Goal: Transaction & Acquisition: Purchase product/service

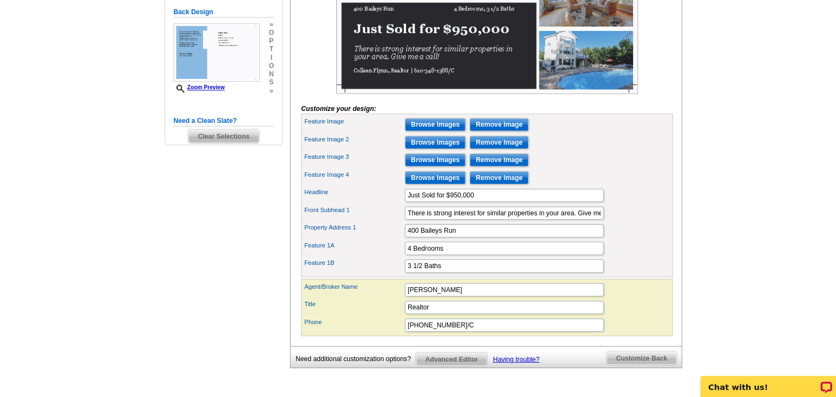
scroll to position [289, 0]
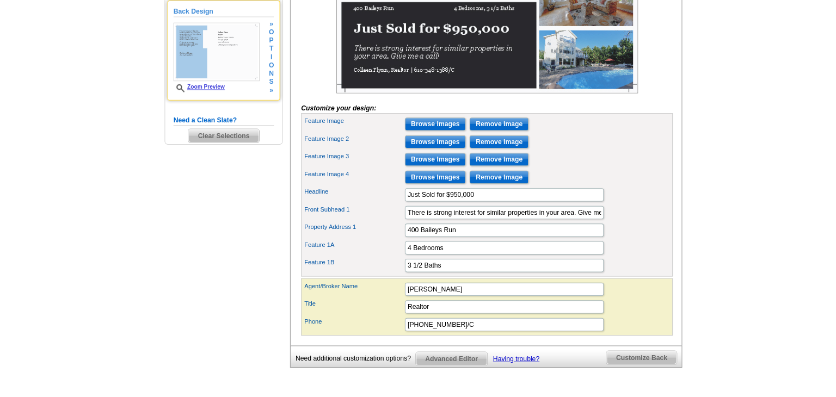
click at [230, 40] on img at bounding box center [213, 56] width 85 height 58
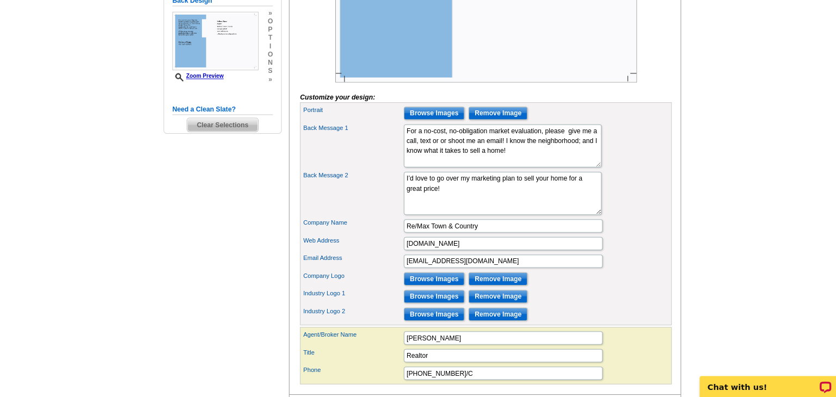
scroll to position [299, 0]
click at [573, 157] on textarea "For a no-cost, no-obligation market evaluation, please give me a call, text or …" at bounding box center [496, 148] width 195 height 42
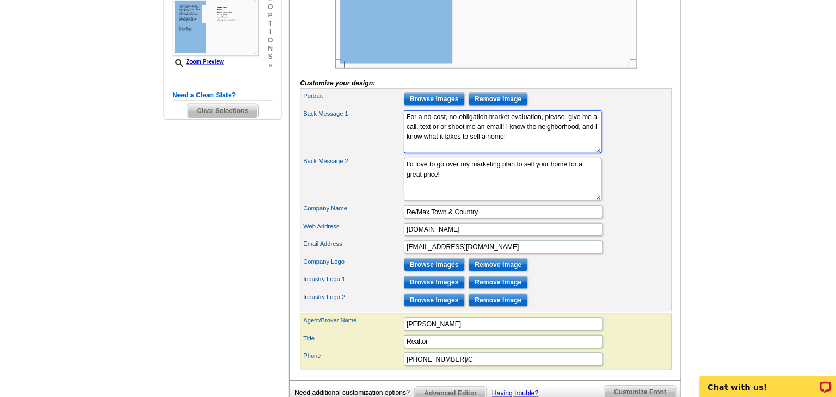
scroll to position [317, 0]
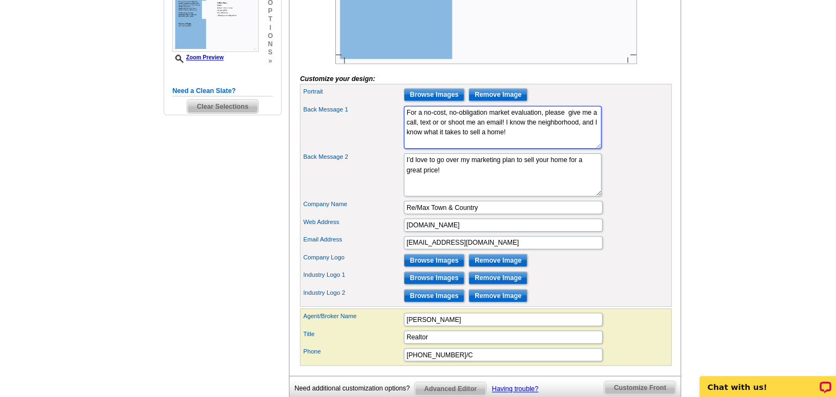
type textarea "For a no-cost, no-obligation market evaluation, please give me a call, text or …"
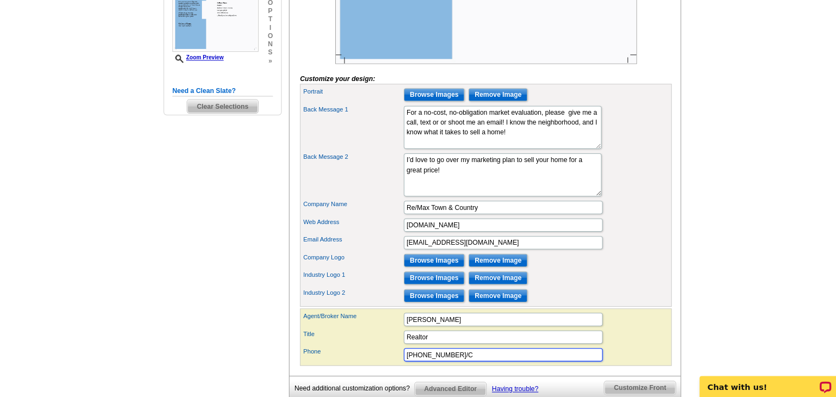
click at [477, 361] on input "[PHONE_NUMBER]/C" at bounding box center [497, 354] width 196 height 13
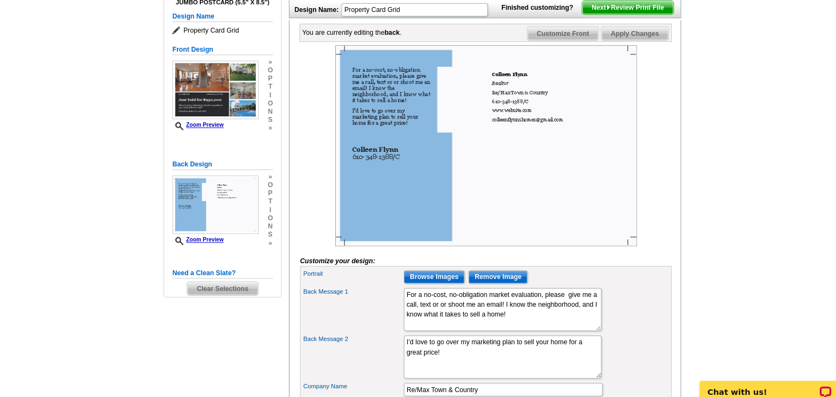
scroll to position [139, 0]
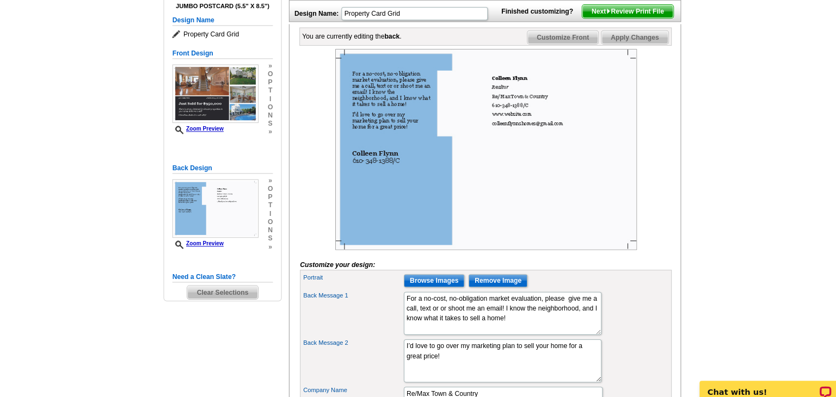
click at [630, 44] on span "Apply Changes" at bounding box center [627, 36] width 66 height 13
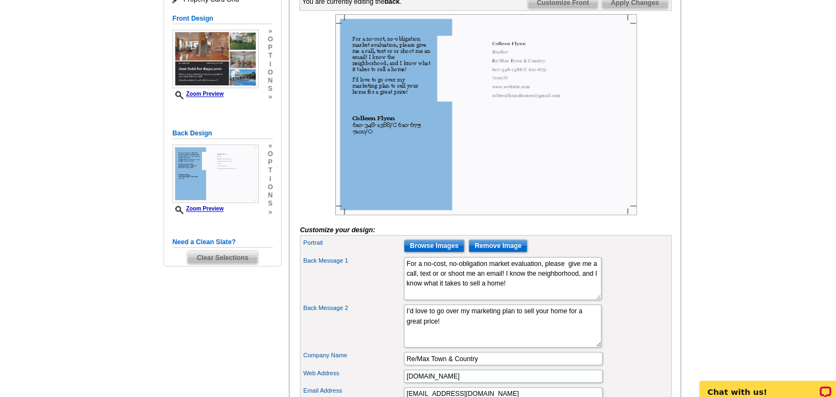
scroll to position [171, 0]
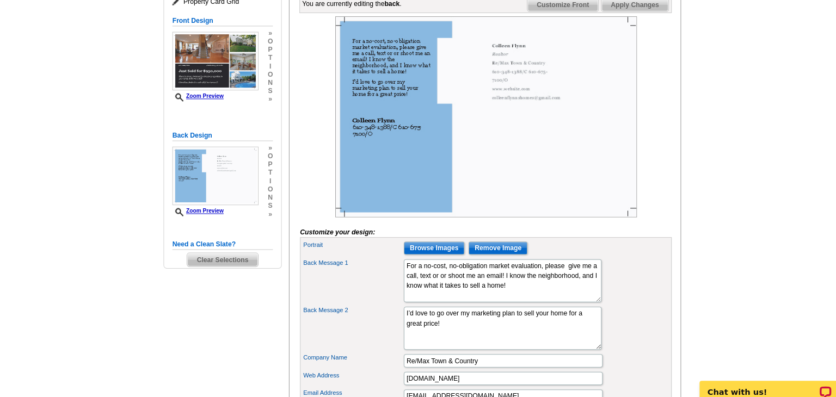
click at [538, 157] on img at bounding box center [480, 115] width 297 height 198
click at [545, 160] on img at bounding box center [480, 115] width 297 height 198
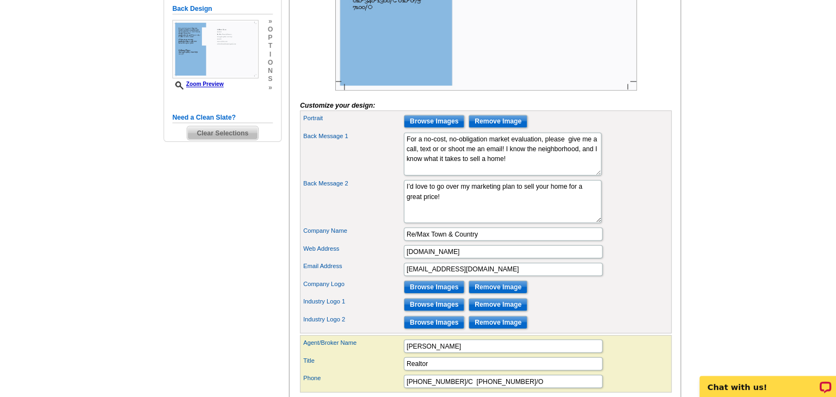
scroll to position [293, 0]
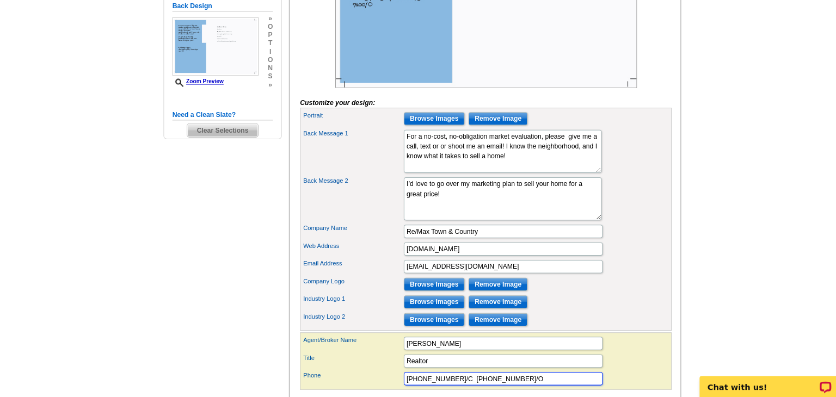
click at [505, 385] on input "610-348-1388/C 610-675-7100/O" at bounding box center [497, 378] width 196 height 13
type input "6"
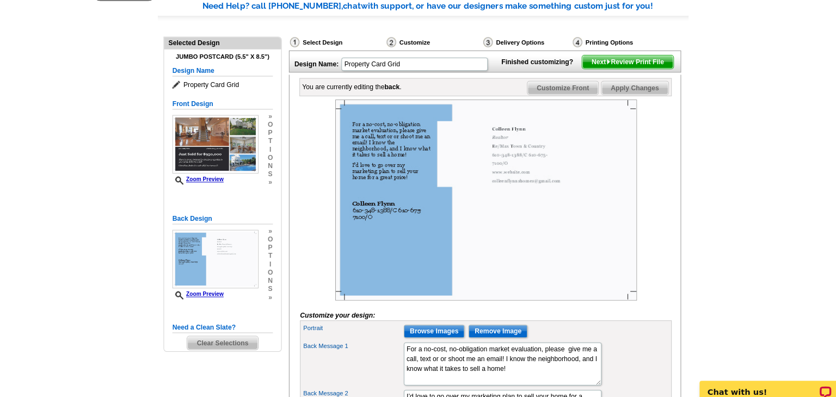
scroll to position [79, 0]
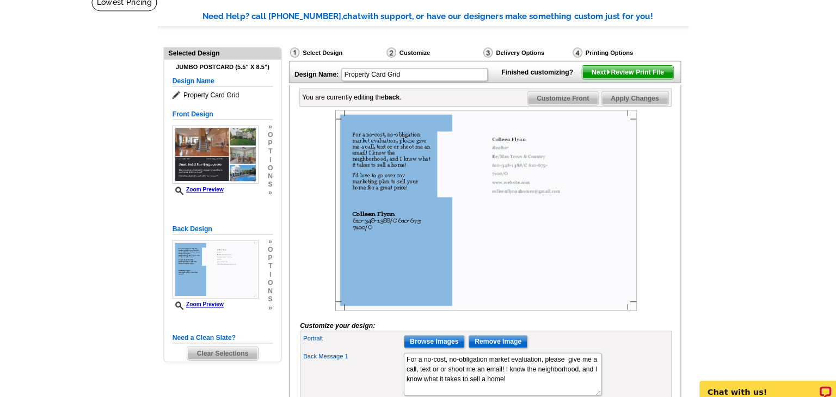
type input "610-675-7100/Office"
click at [624, 103] on span "Apply Changes" at bounding box center [627, 96] width 66 height 13
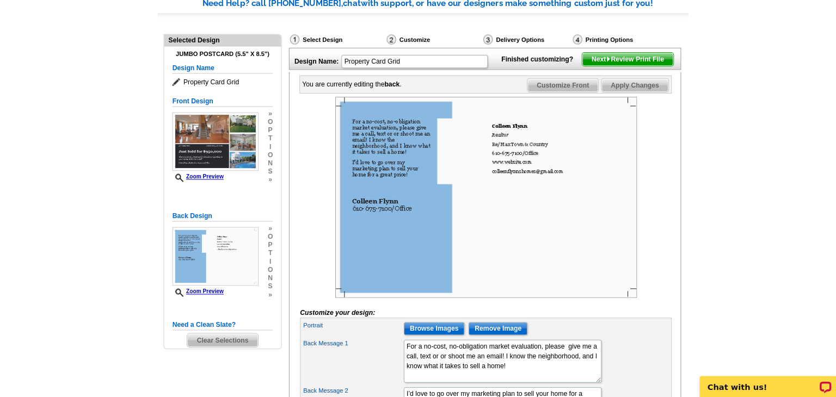
scroll to position [87, 0]
click at [222, 339] on span "Clear Selections" at bounding box center [220, 340] width 69 height 13
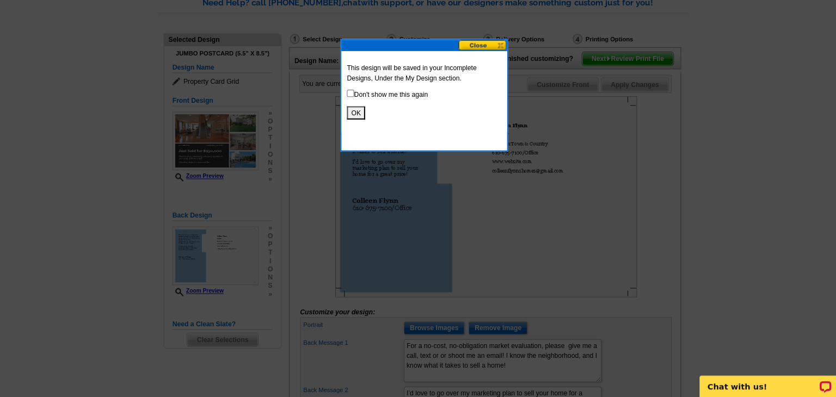
click at [352, 117] on button "OK" at bounding box center [352, 116] width 18 height 13
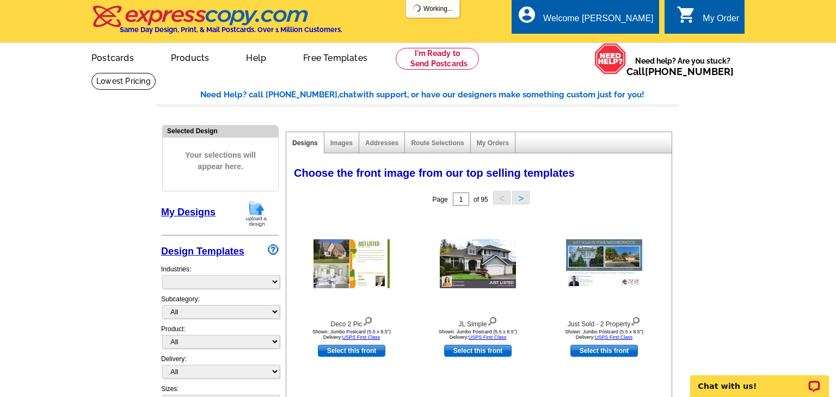
select select "785"
click at [198, 211] on link "My Designs" at bounding box center [188, 212] width 54 height 11
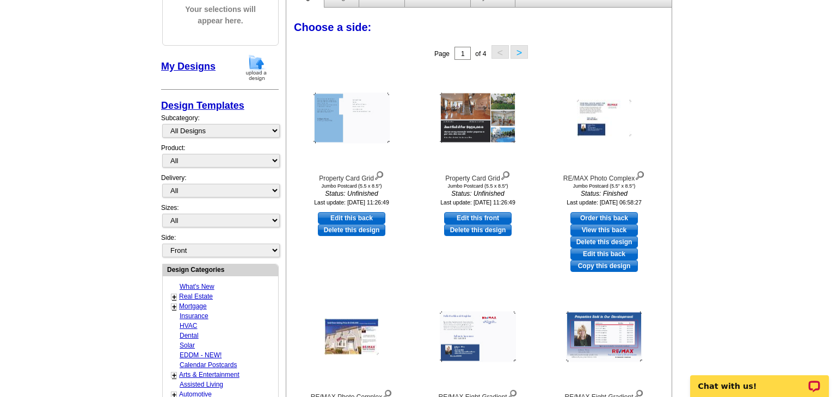
scroll to position [148, 0]
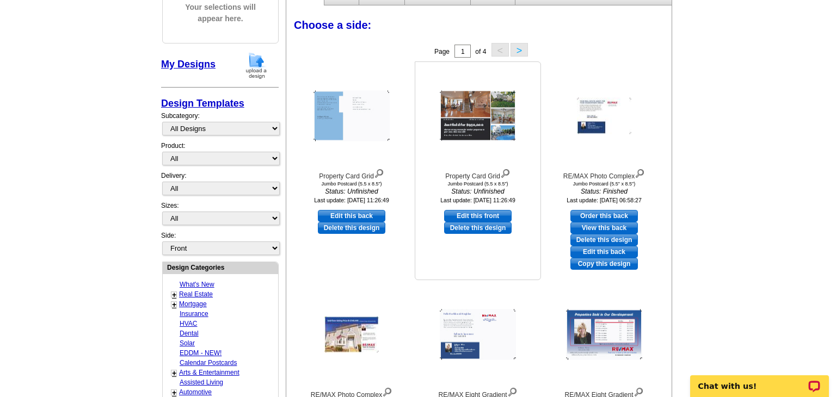
click at [475, 123] on img at bounding box center [478, 116] width 76 height 51
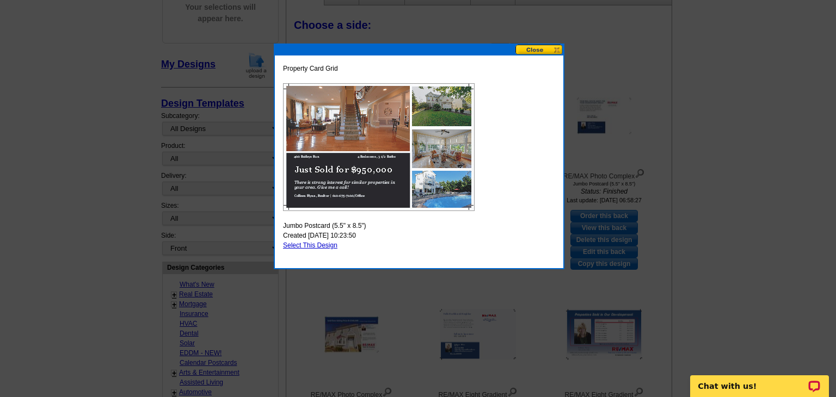
click at [309, 244] on link "Select This Design" at bounding box center [310, 246] width 54 height 8
select select "2"
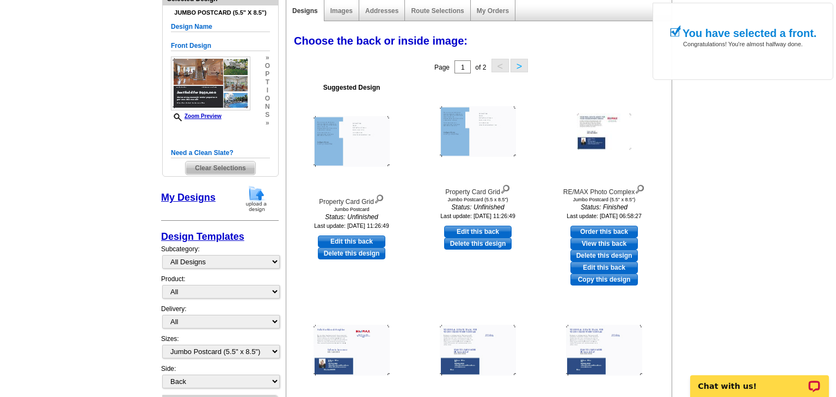
scroll to position [133, 0]
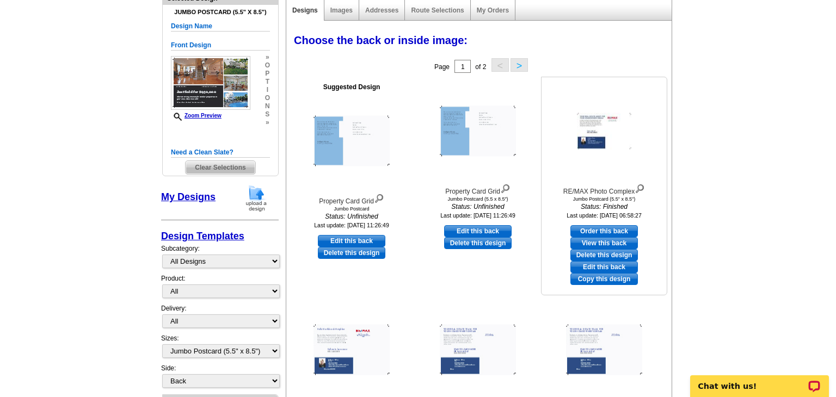
click at [608, 130] on img at bounding box center [604, 131] width 54 height 36
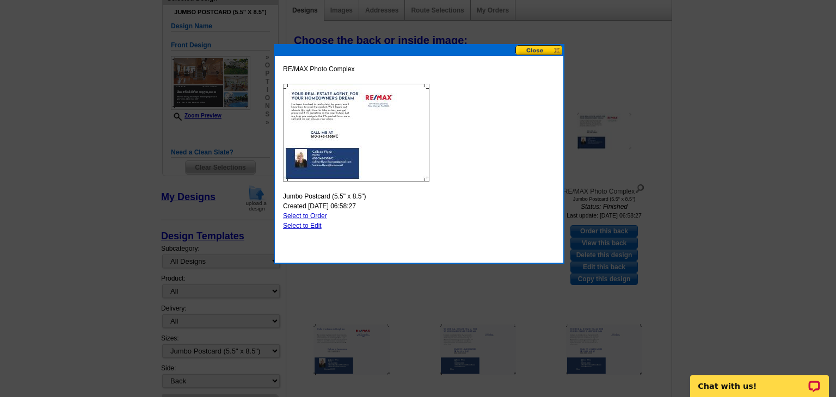
click at [376, 112] on img at bounding box center [356, 133] width 146 height 98
click at [302, 223] on link "Select to Edit" at bounding box center [302, 226] width 39 height 8
select select "front"
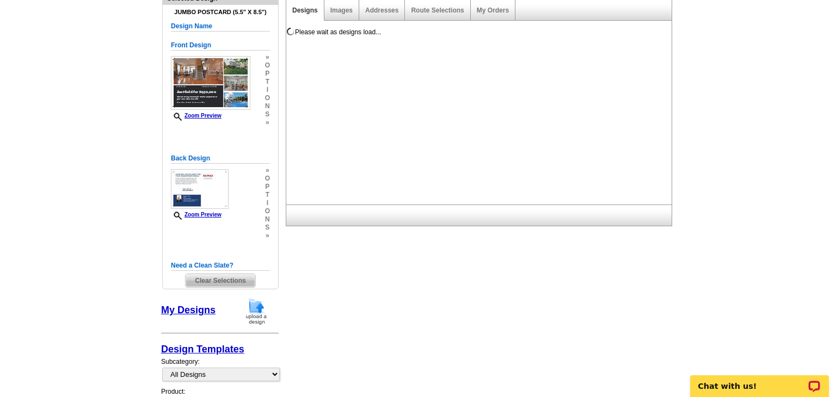
scroll to position [0, 0]
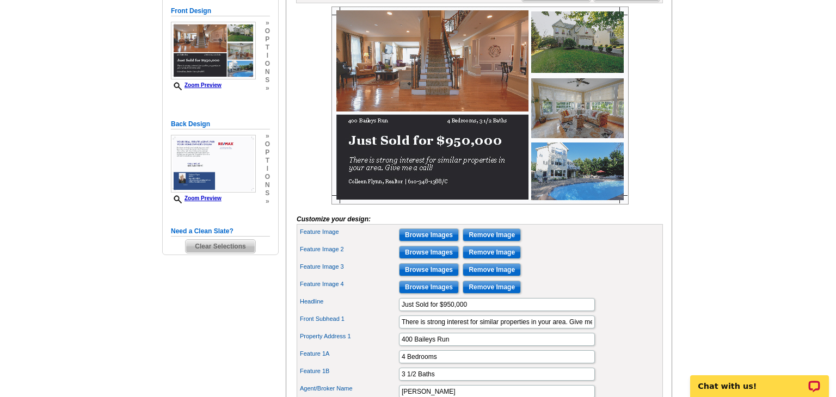
scroll to position [181, 0]
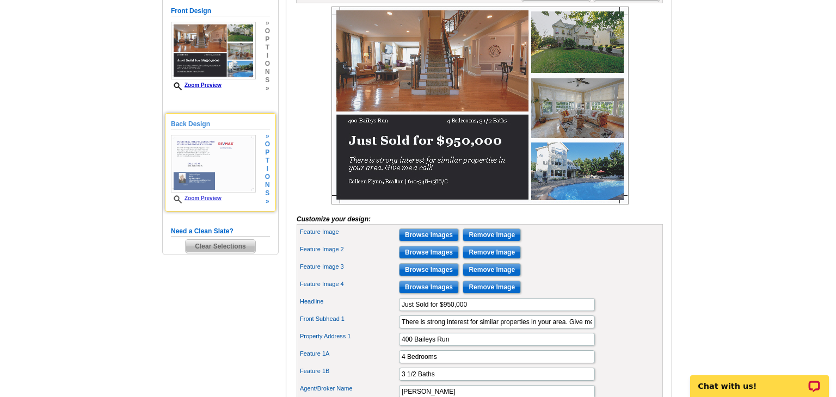
click at [209, 160] on img at bounding box center [213, 164] width 85 height 58
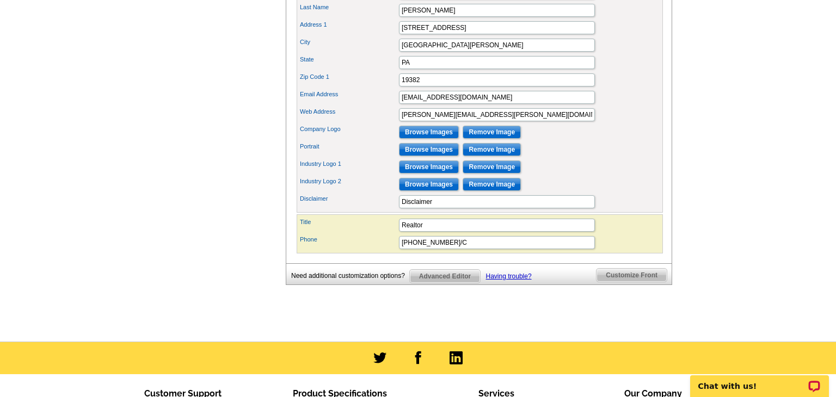
scroll to position [524, 0]
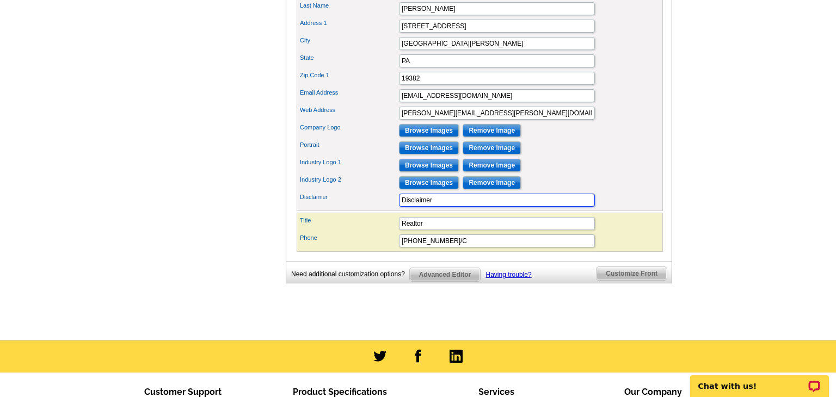
click at [442, 207] on input "Disclaimer" at bounding box center [497, 200] width 196 height 13
type input "D"
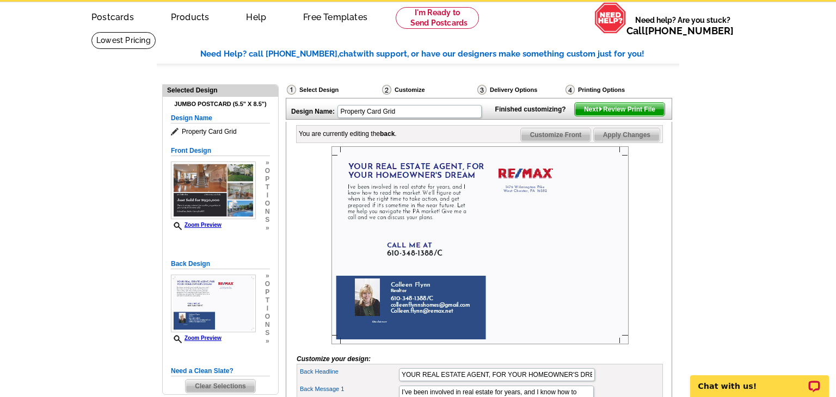
scroll to position [37, 0]
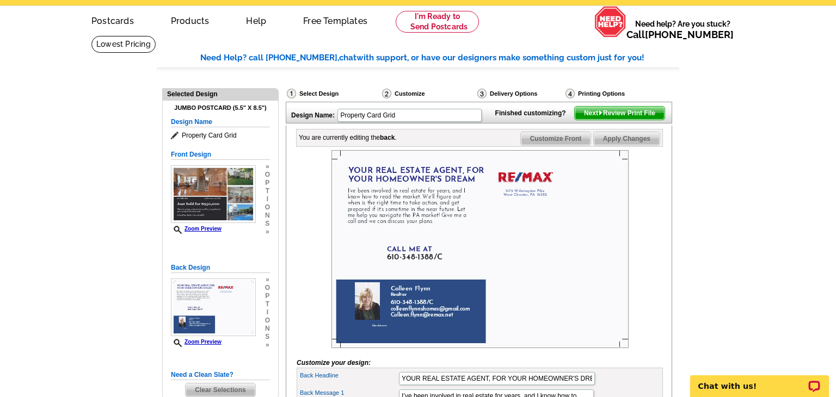
type input "[PHONE_NUMBER]/O"
click at [636, 145] on span "Apply Changes" at bounding box center [627, 138] width 66 height 13
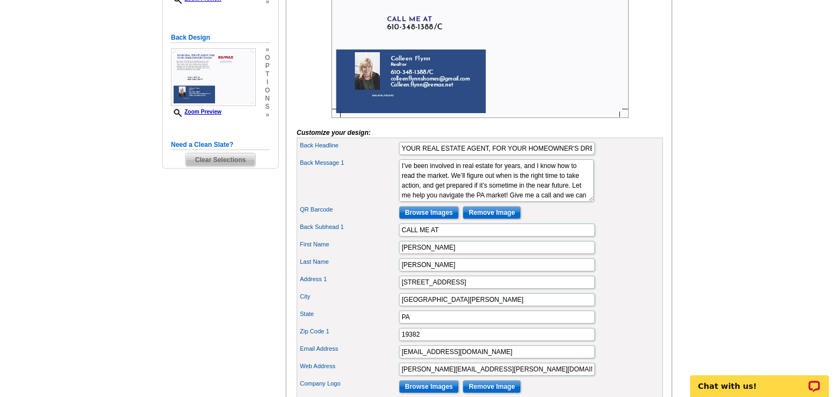
scroll to position [268, 0]
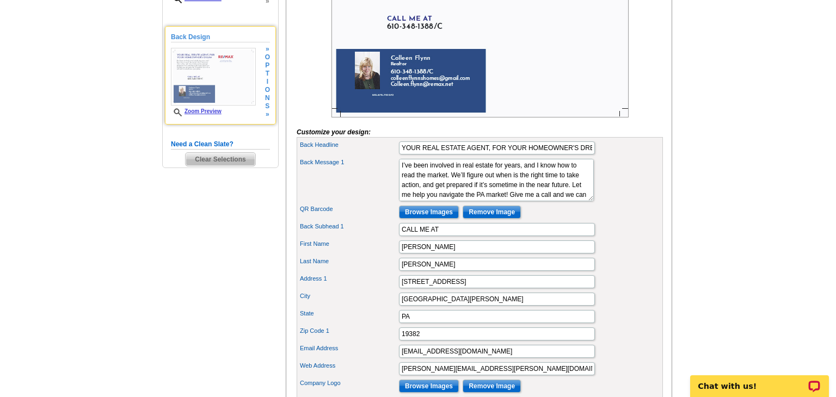
click at [198, 111] on link "Zoom Preview" at bounding box center [196, 111] width 51 height 6
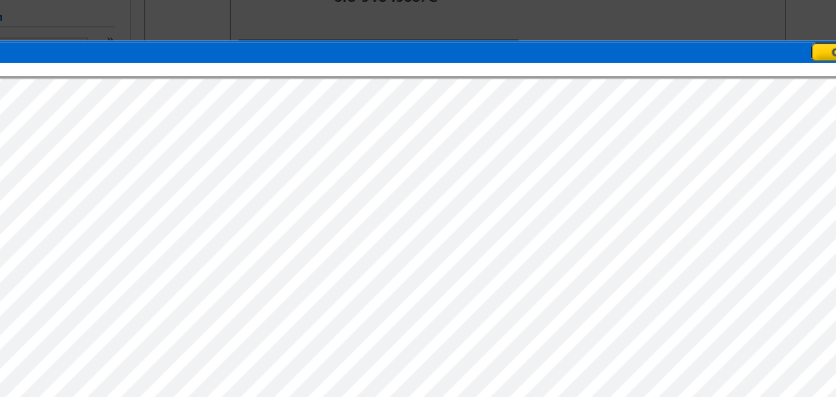
scroll to position [224, 0]
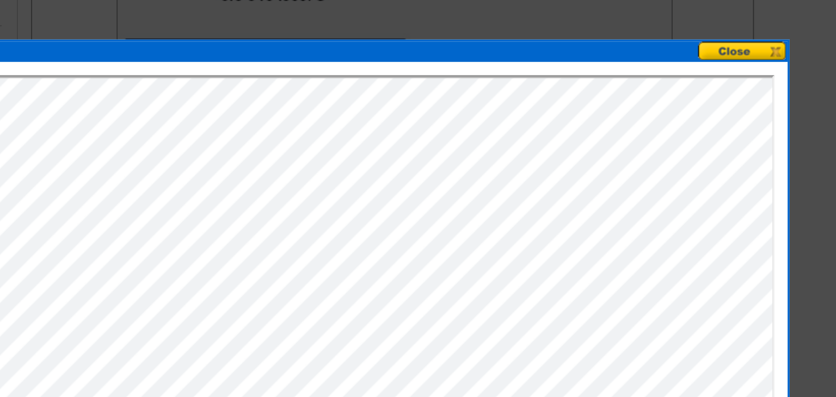
click at [660, 96] on button at bounding box center [666, 99] width 48 height 10
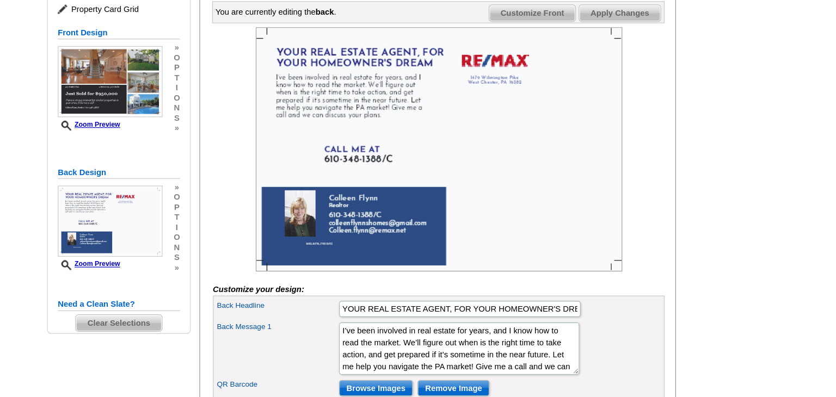
scroll to position [115, 0]
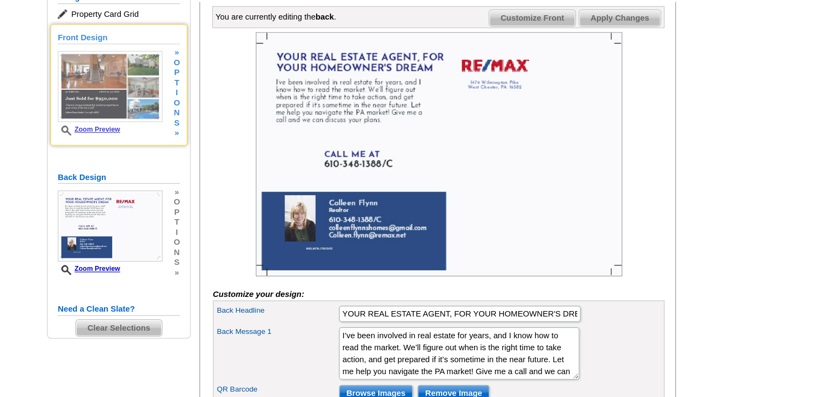
click at [224, 120] on img at bounding box center [213, 117] width 85 height 58
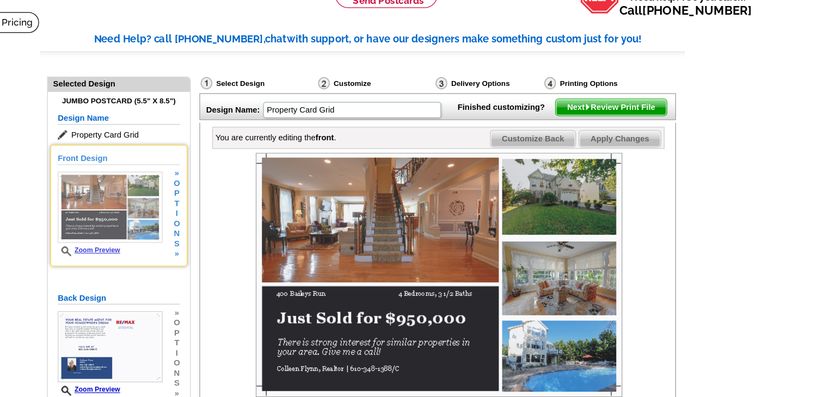
scroll to position [0, 0]
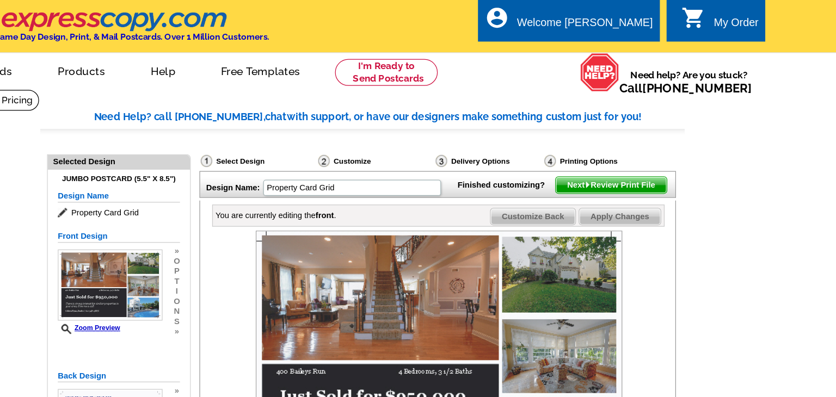
click at [627, 157] on span "Next Review Print File" at bounding box center [620, 150] width 90 height 13
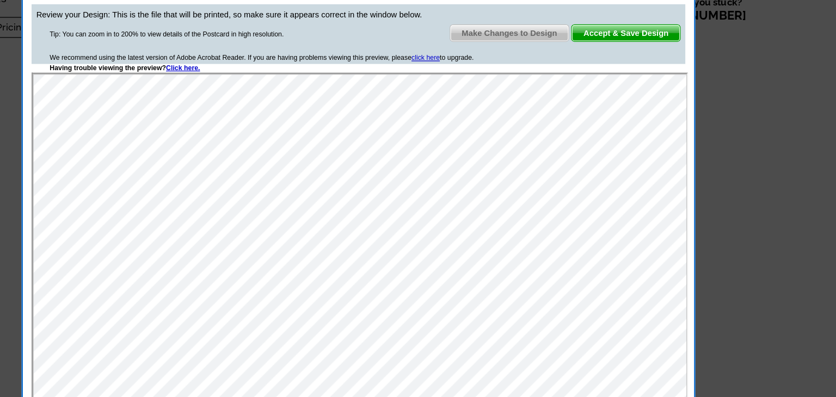
scroll to position [30, 0]
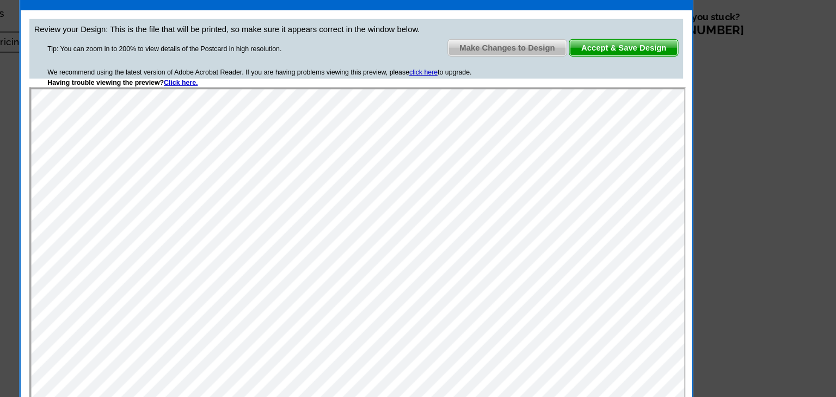
click at [640, 53] on span "Accept & Save Design" at bounding box center [636, 56] width 88 height 13
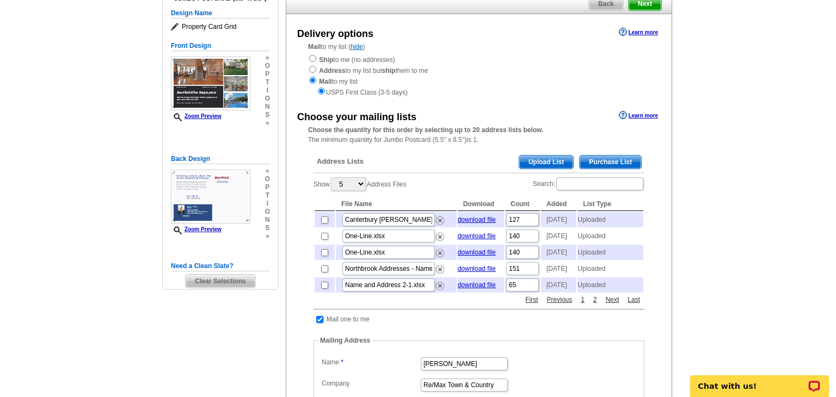
scroll to position [109, 0]
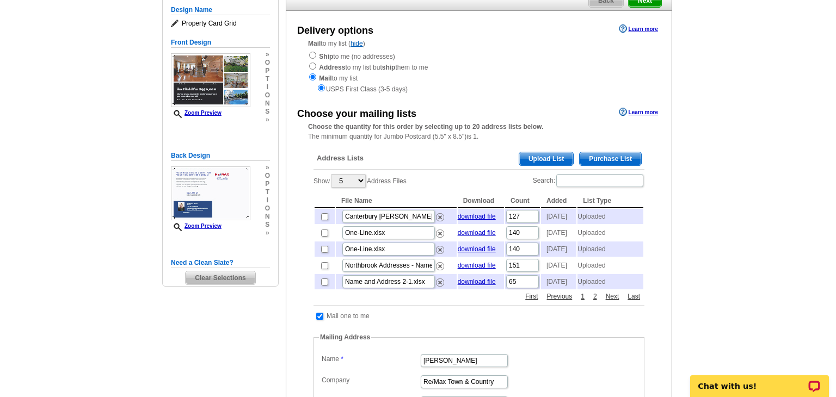
click at [547, 160] on span "Upload List" at bounding box center [546, 158] width 54 height 13
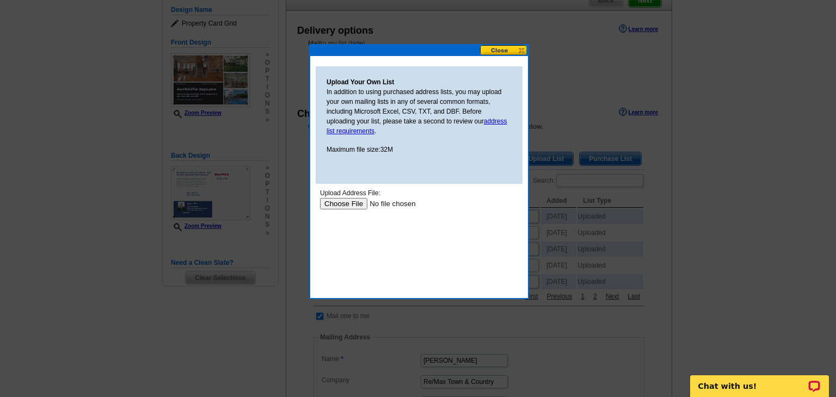
scroll to position [0, 0]
click at [349, 204] on input "file" at bounding box center [389, 203] width 138 height 11
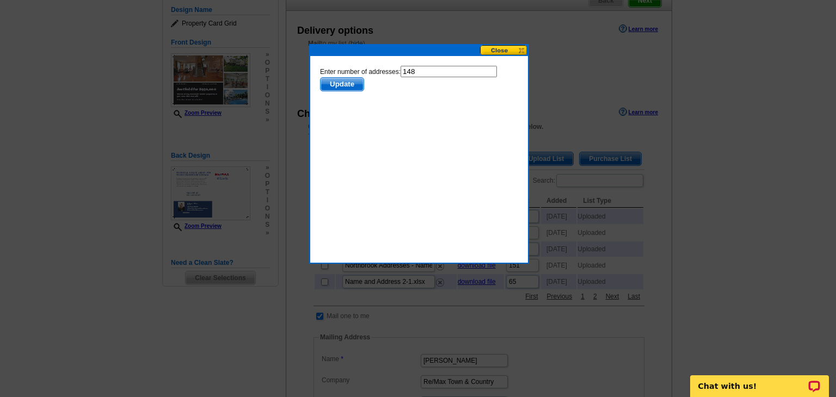
click at [507, 48] on button at bounding box center [504, 50] width 48 height 10
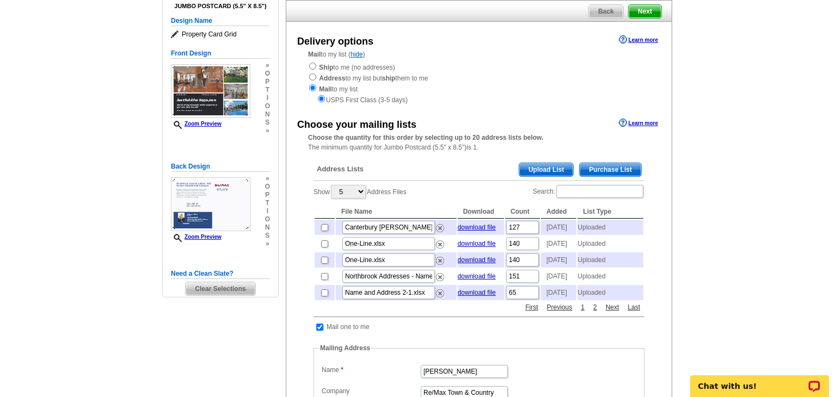
scroll to position [98, 0]
click at [612, 312] on link "Next" at bounding box center [612, 308] width 19 height 10
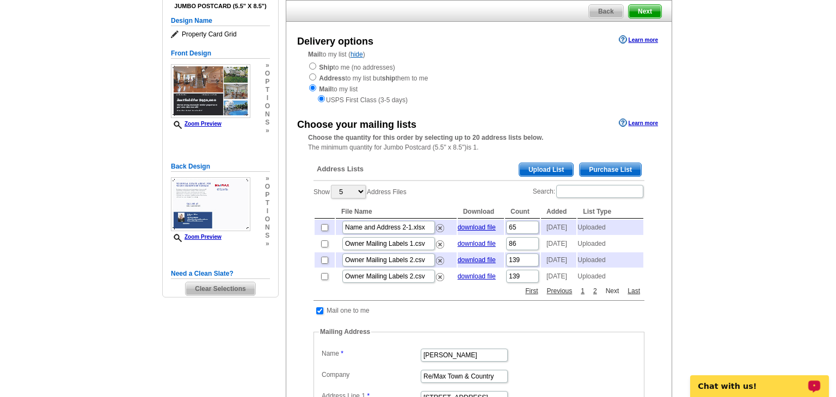
click at [612, 296] on link "Next" at bounding box center [612, 291] width 19 height 10
click at [633, 296] on link "Last" at bounding box center [634, 291] width 18 height 10
click at [531, 296] on link "First" at bounding box center [532, 291] width 18 height 10
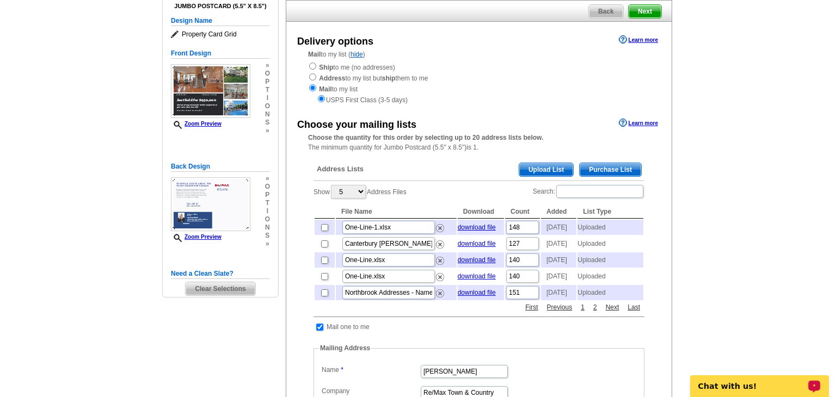
click at [551, 169] on span "Upload List" at bounding box center [546, 169] width 54 height 13
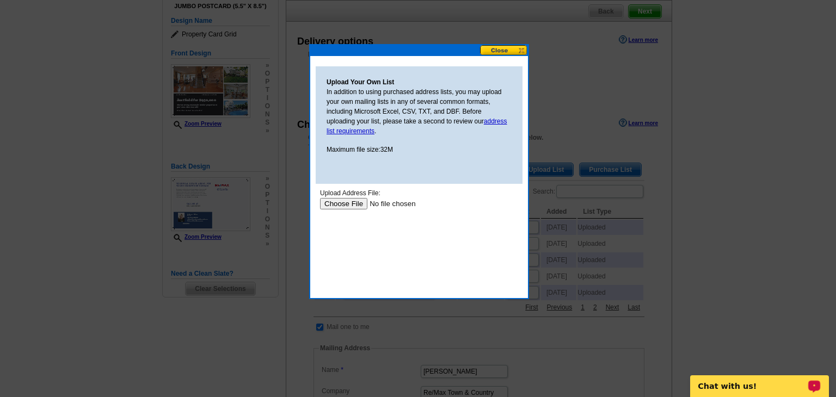
scroll to position [0, 0]
click at [338, 201] on input "file" at bounding box center [389, 203] width 138 height 11
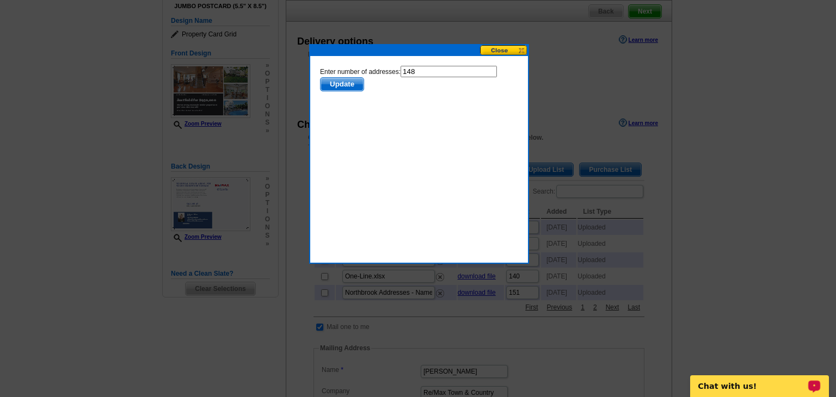
click at [502, 51] on button at bounding box center [504, 50] width 48 height 10
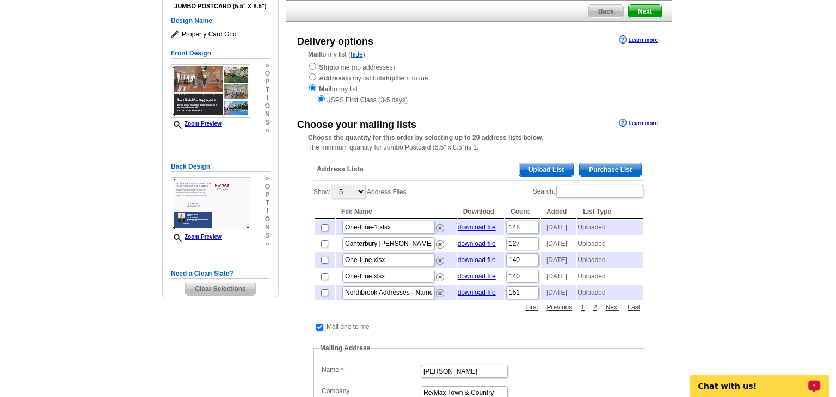
click at [322, 228] on input "checkbox" at bounding box center [324, 227] width 7 height 7
checkbox input "true"
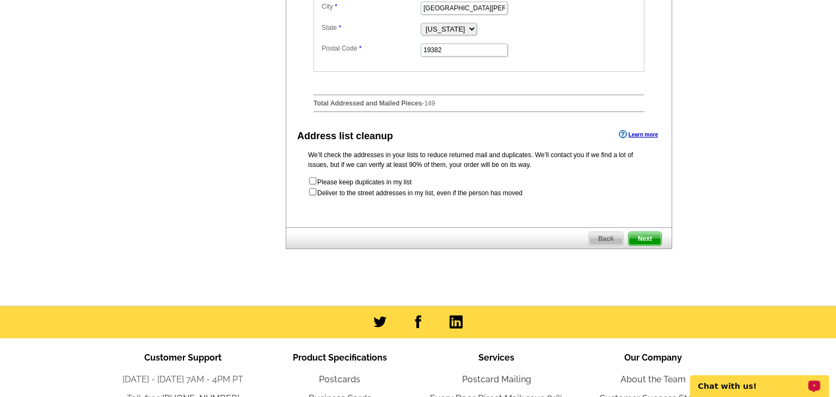
scroll to position [547, 0]
click at [314, 195] on input "checkbox" at bounding box center [312, 191] width 7 height 7
checkbox input "true"
radio input "true"
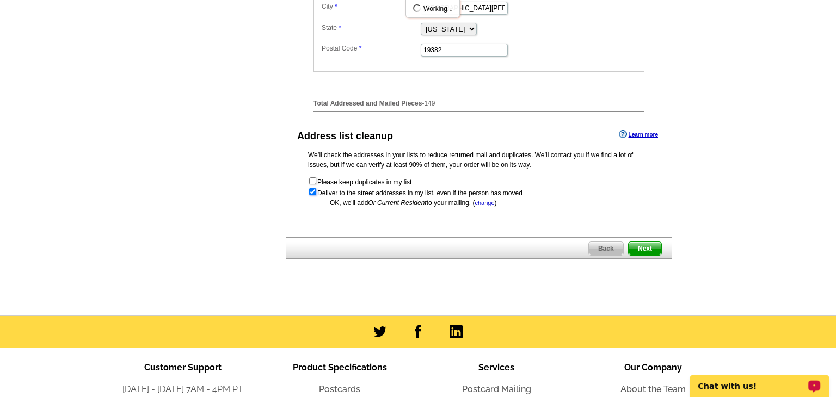
scroll to position [0, 0]
click at [645, 255] on span "Next" at bounding box center [645, 248] width 33 height 13
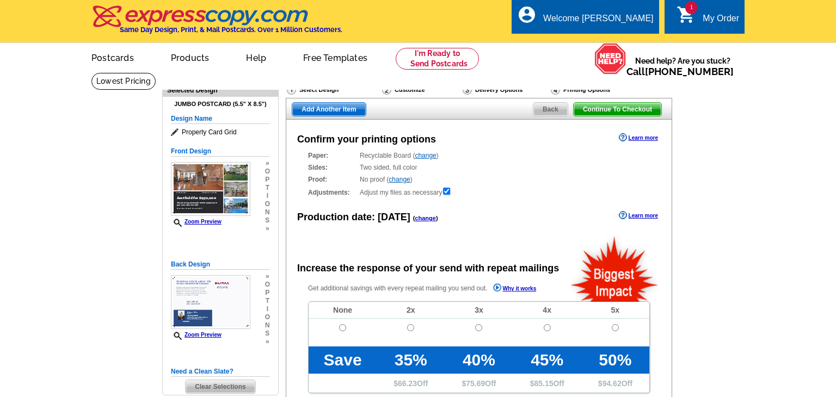
radio input "false"
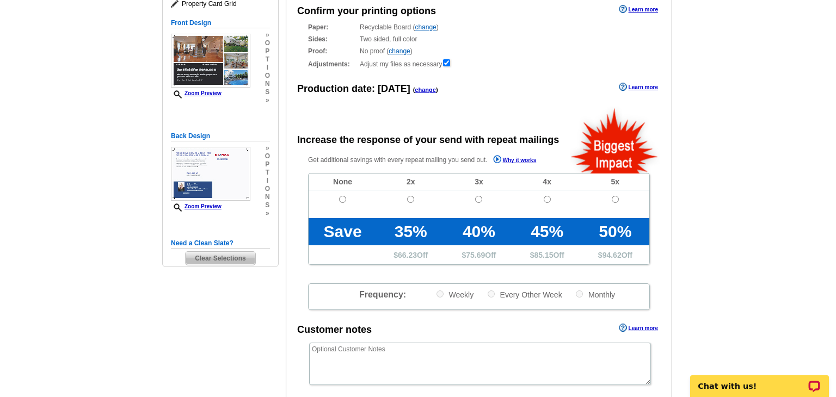
scroll to position [131, 0]
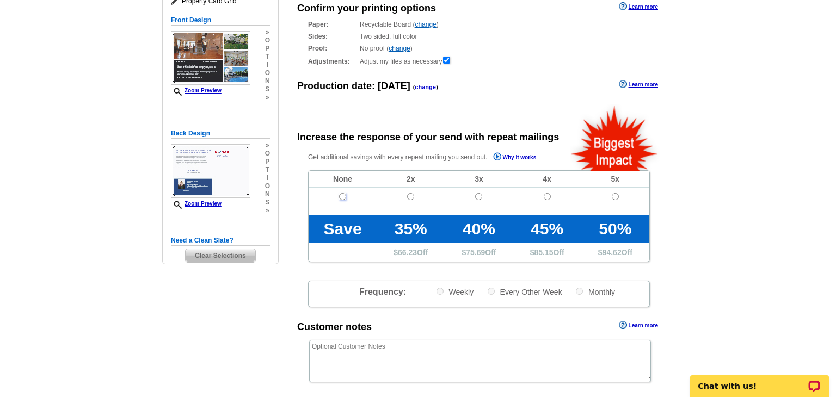
click at [341, 195] on input "radio" at bounding box center [342, 196] width 7 height 7
radio input "true"
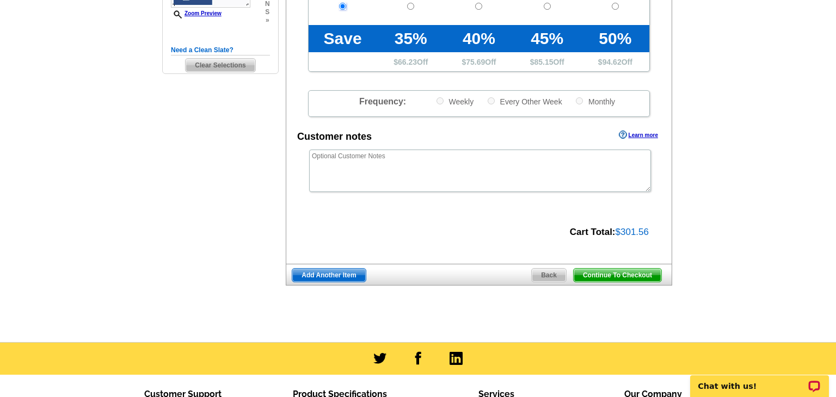
scroll to position [322, 0]
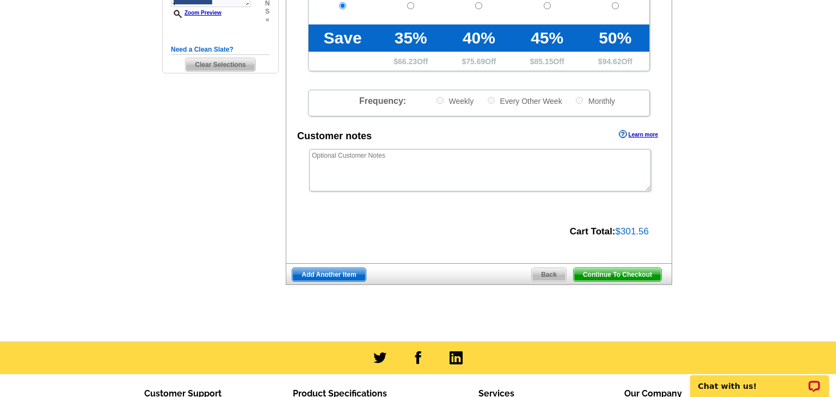
click at [620, 272] on span "Continue To Checkout" at bounding box center [618, 274] width 88 height 13
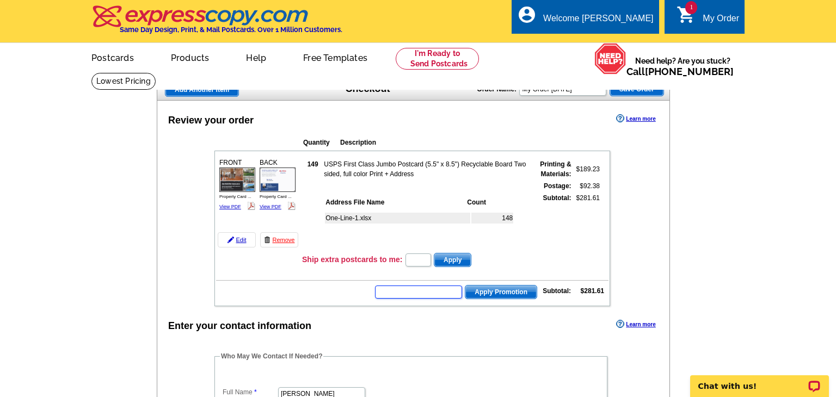
click at [381, 291] on input "text" at bounding box center [418, 292] width 87 height 13
type input "E3025"
click at [508, 288] on span "Apply Promotion" at bounding box center [500, 292] width 71 height 13
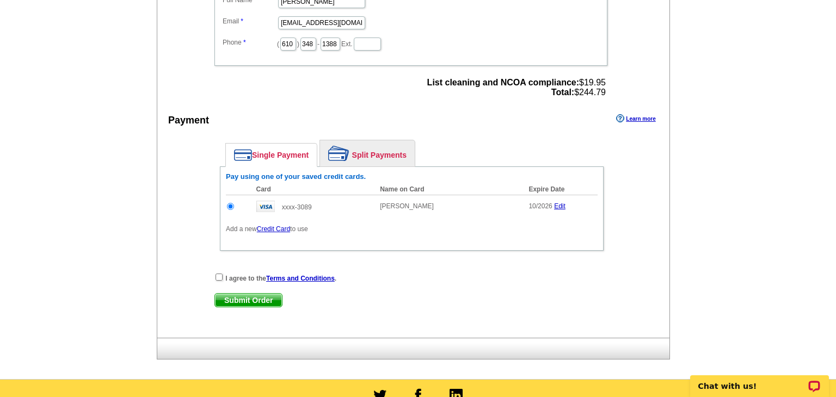
scroll to position [428, 0]
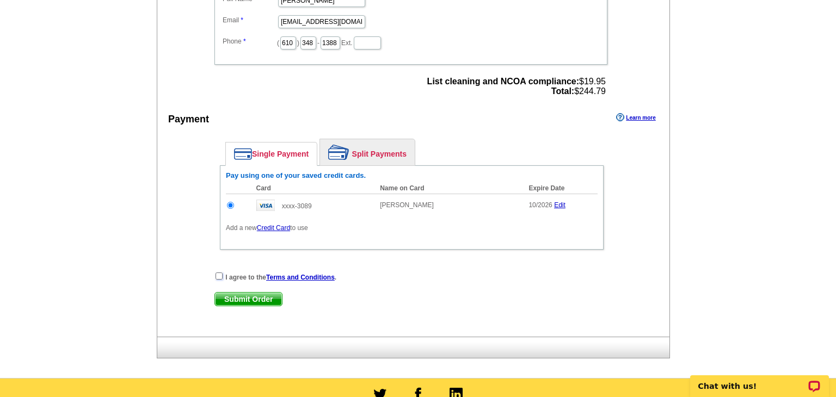
click at [219, 273] on input "checkbox" at bounding box center [219, 276] width 7 height 7
checkbox input "true"
click at [253, 293] on span "Submit Order" at bounding box center [248, 299] width 67 height 13
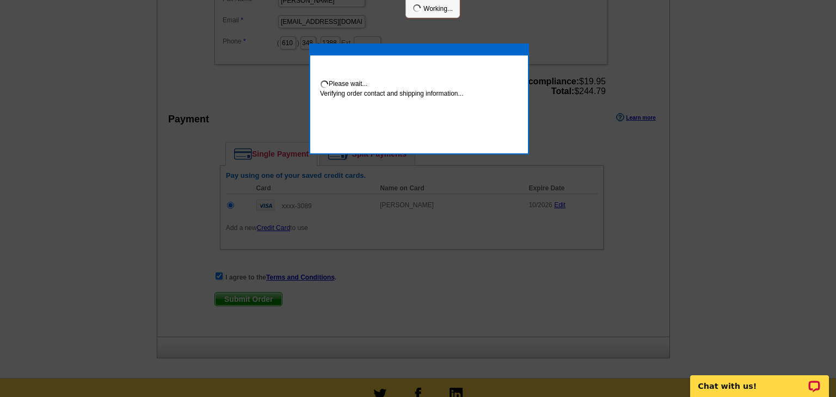
scroll to position [424, 0]
